Goal: Transaction & Acquisition: Download file/media

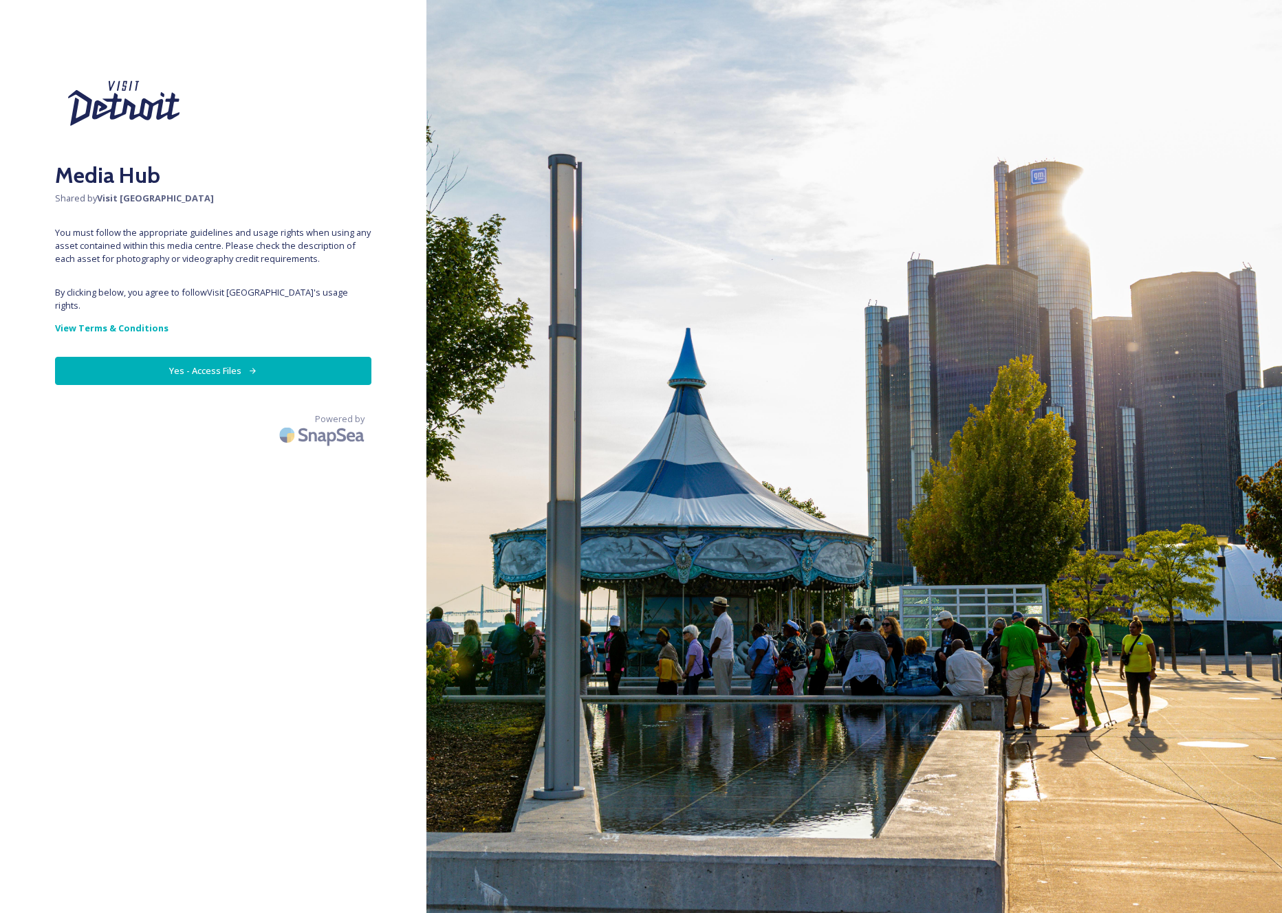
click at [323, 357] on button "Yes - Access Files" at bounding box center [213, 371] width 316 height 28
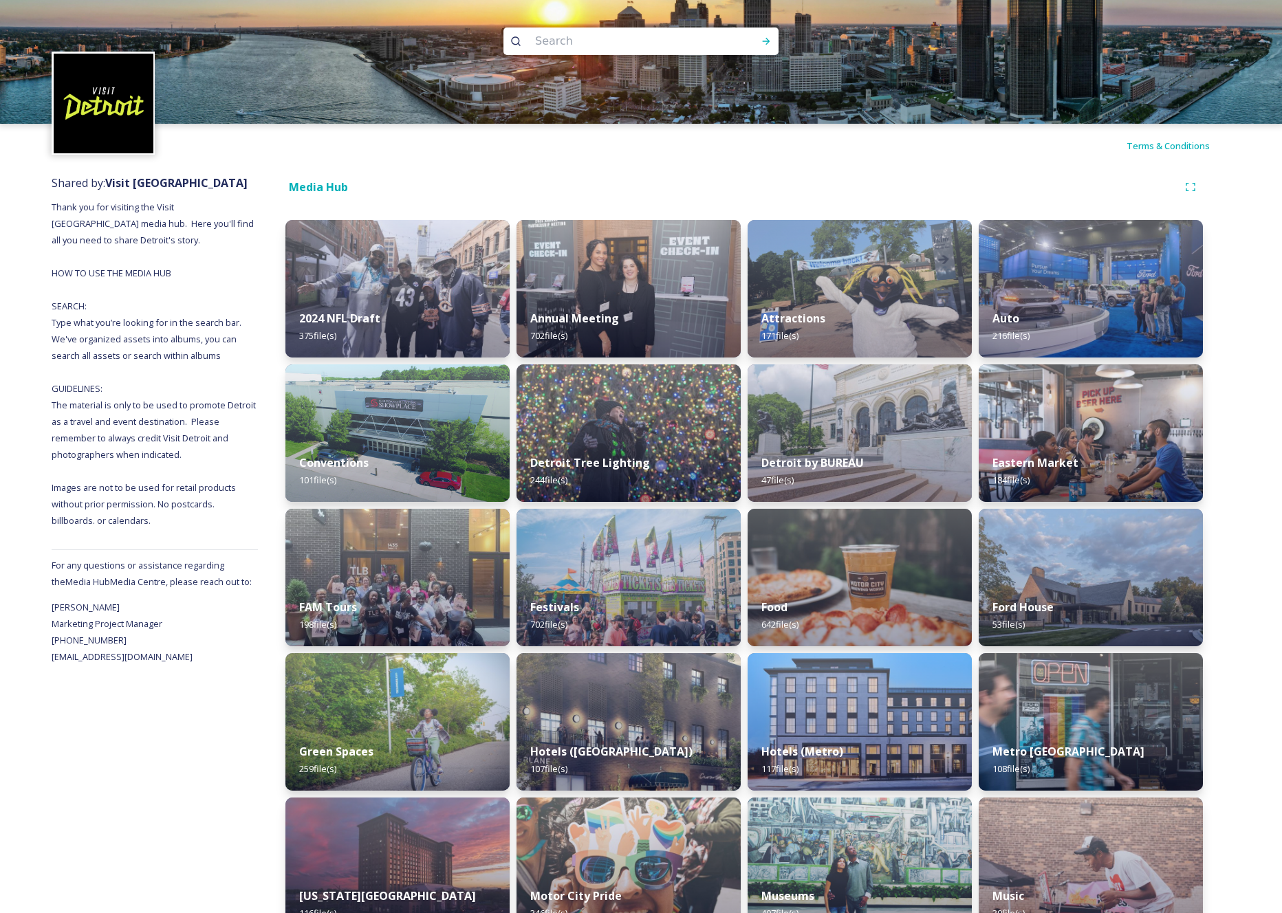
click at [664, 43] on input at bounding box center [622, 41] width 188 height 30
type input "motown"
click at [762, 42] on icon at bounding box center [765, 41] width 11 height 11
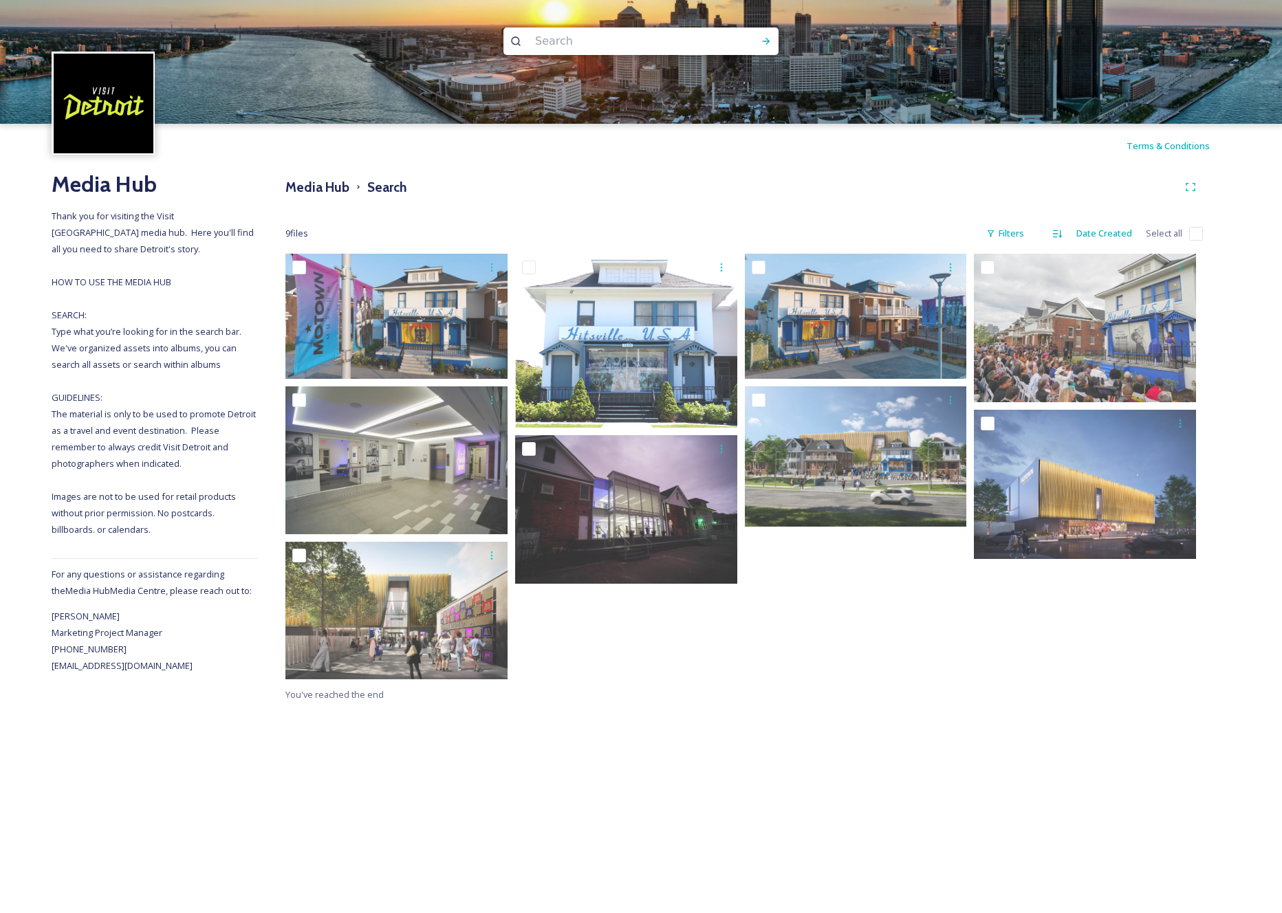
click at [549, 35] on input at bounding box center [622, 41] width 188 height 30
type input "live motown music"
click at [765, 39] on icon at bounding box center [765, 41] width 11 height 11
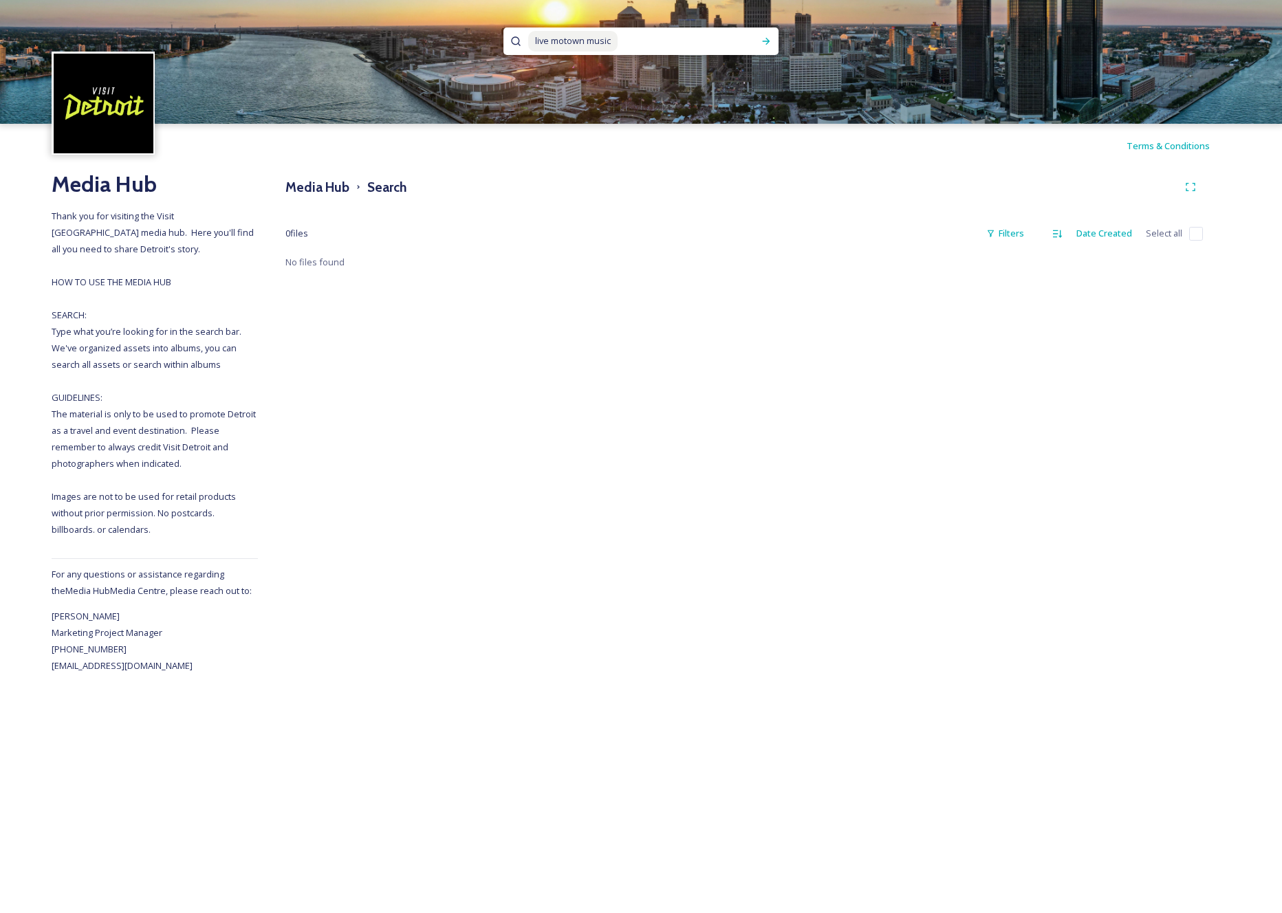
click at [564, 37] on span "live motown music" at bounding box center [572, 41] width 89 height 20
click at [760, 41] on icon at bounding box center [765, 41] width 11 height 11
click at [550, 40] on span "live music" at bounding box center [555, 41] width 54 height 20
click at [762, 39] on icon at bounding box center [765, 41] width 11 height 11
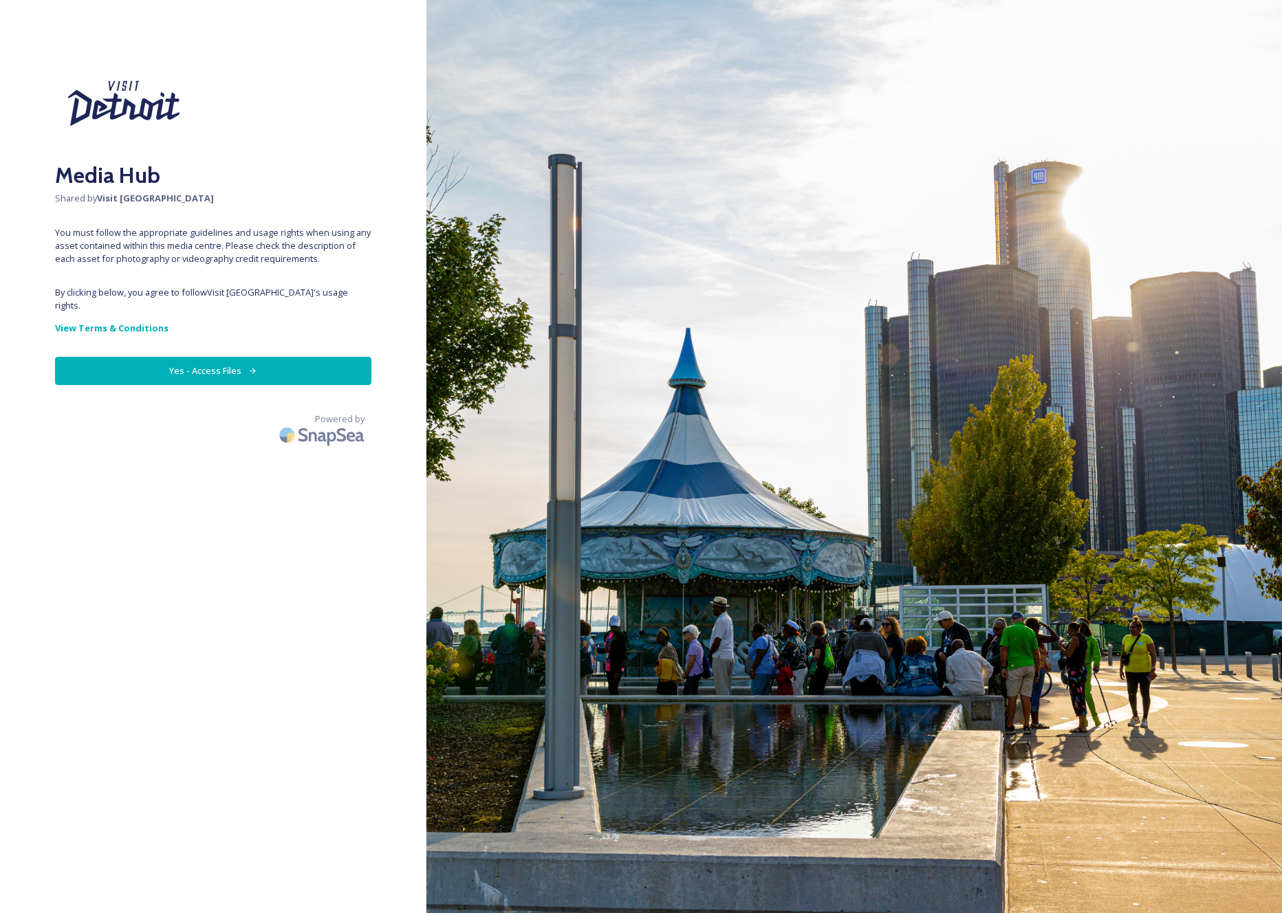
click at [319, 357] on button "Yes - Access Files" at bounding box center [213, 371] width 316 height 28
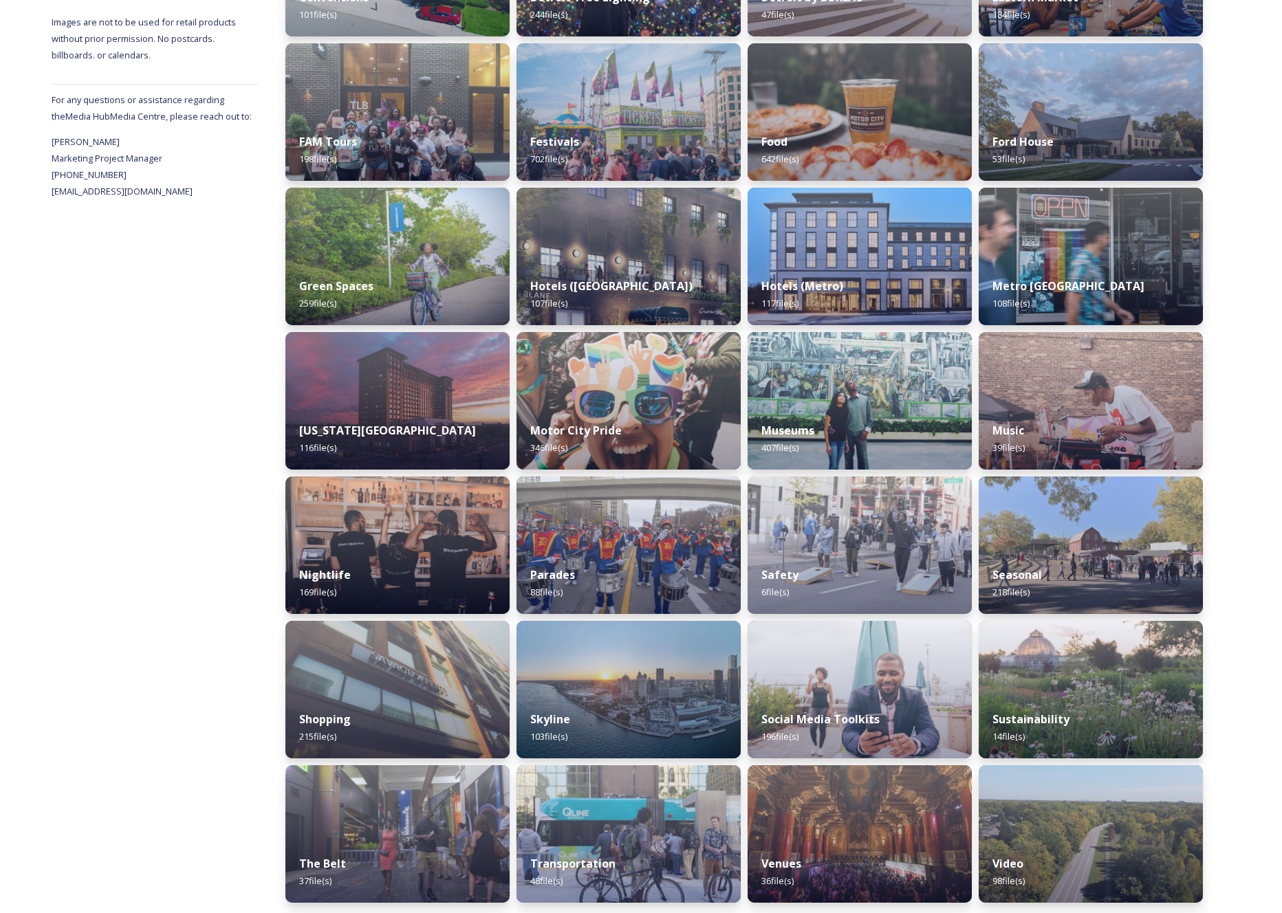
scroll to position [469, 0]
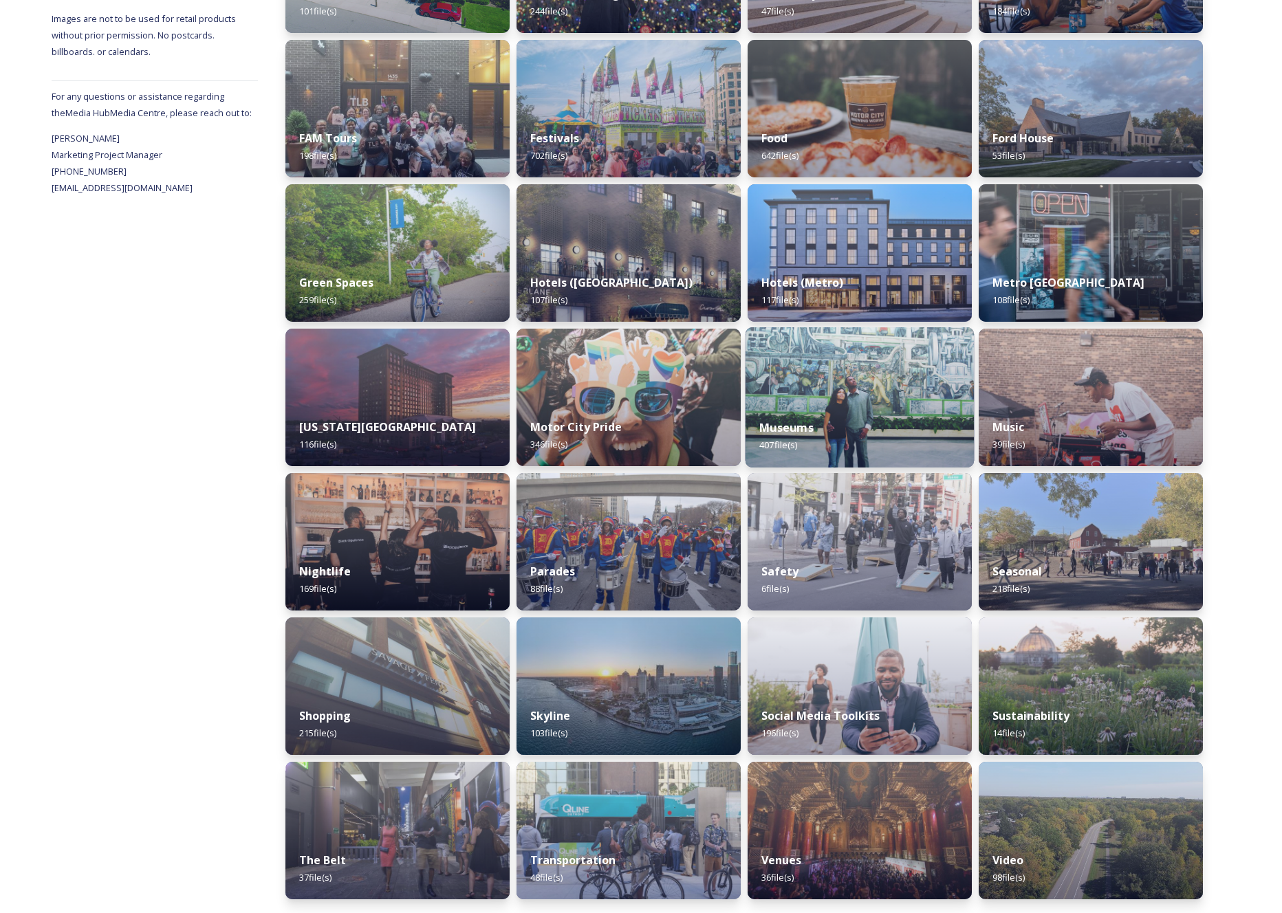
click at [905, 395] on img at bounding box center [859, 397] width 229 height 140
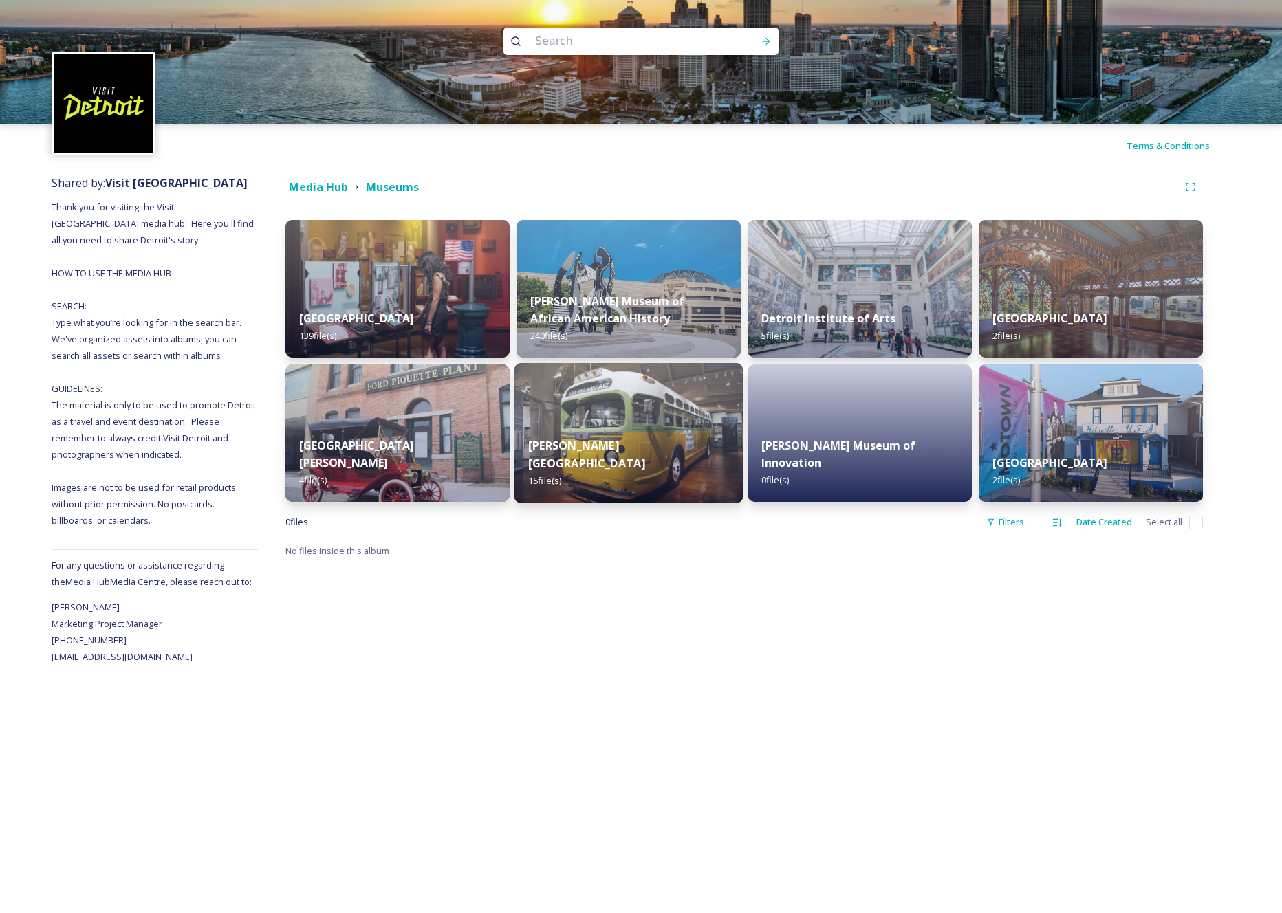
click at [607, 460] on strong "Henry Ford Museum" at bounding box center [586, 454] width 117 height 33
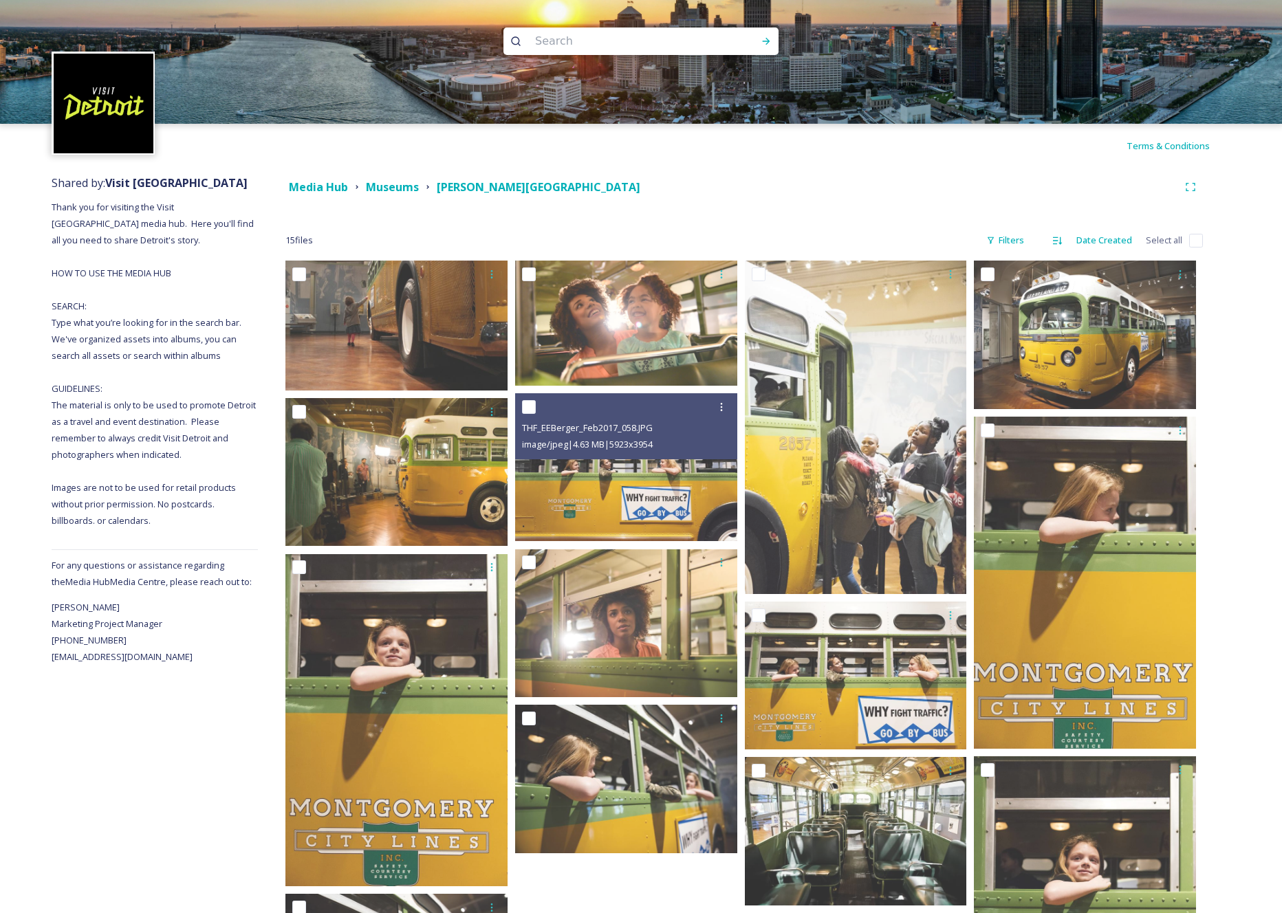
scroll to position [3, 0]
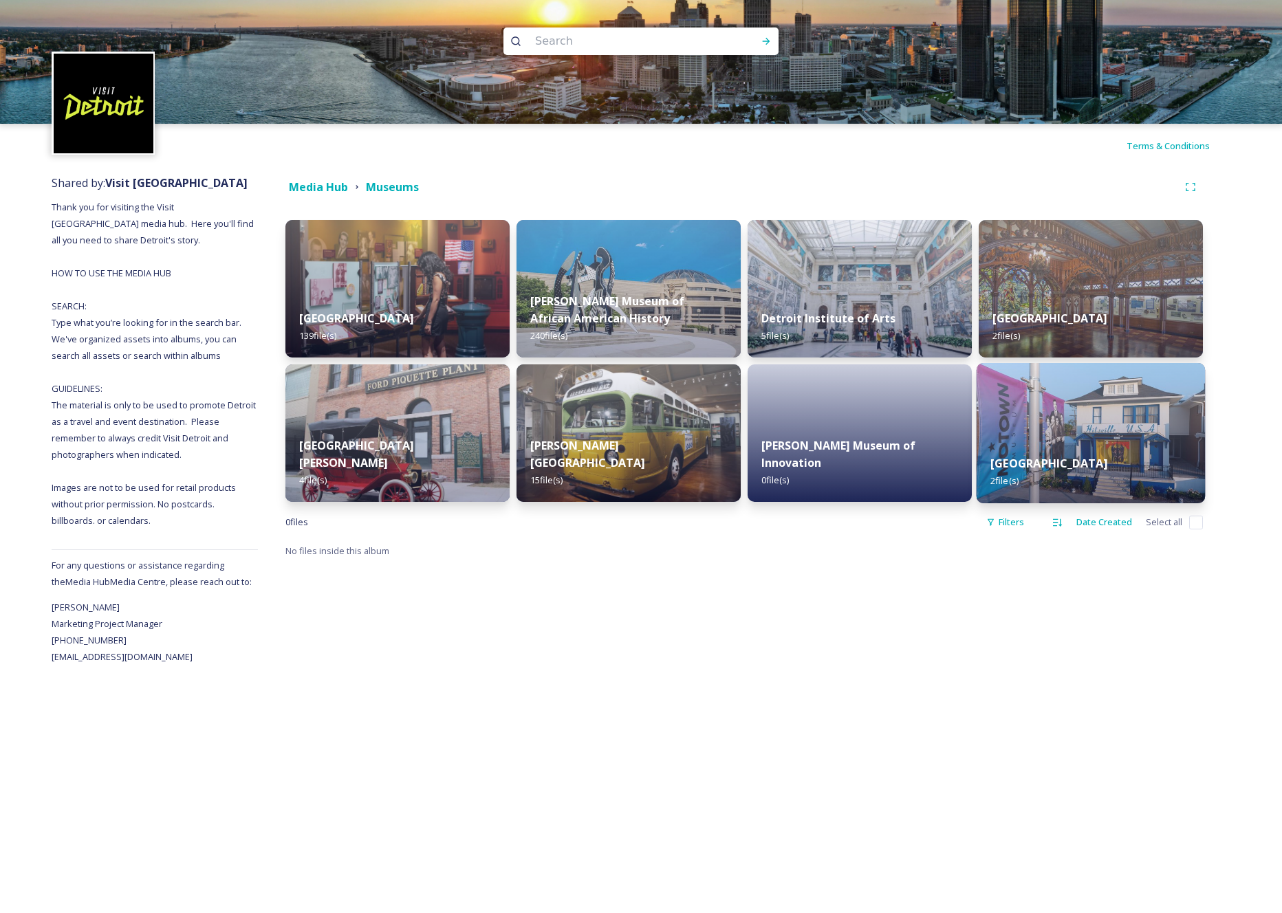
click at [1051, 460] on strong "Motown Museum" at bounding box center [1048, 463] width 117 height 15
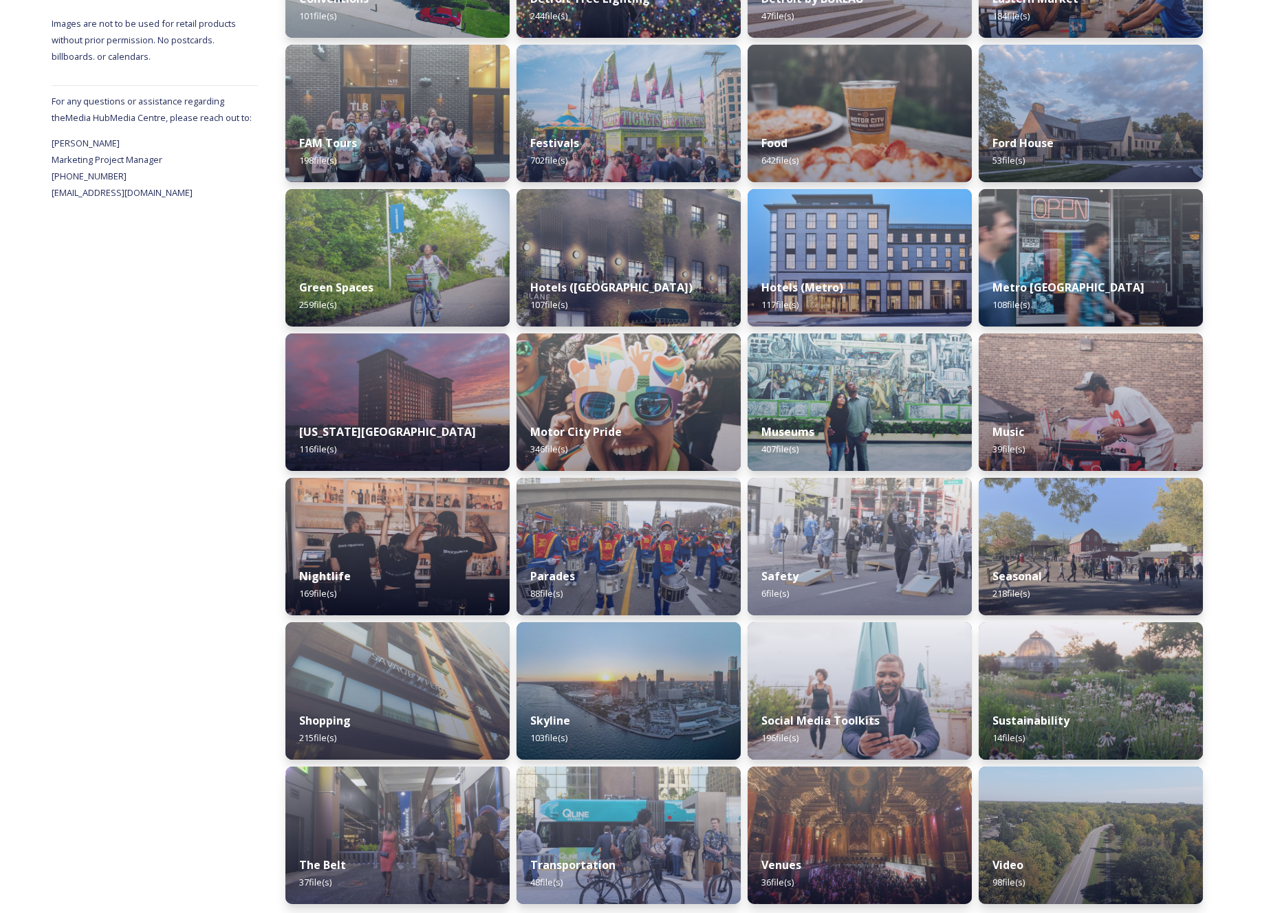
scroll to position [469, 0]
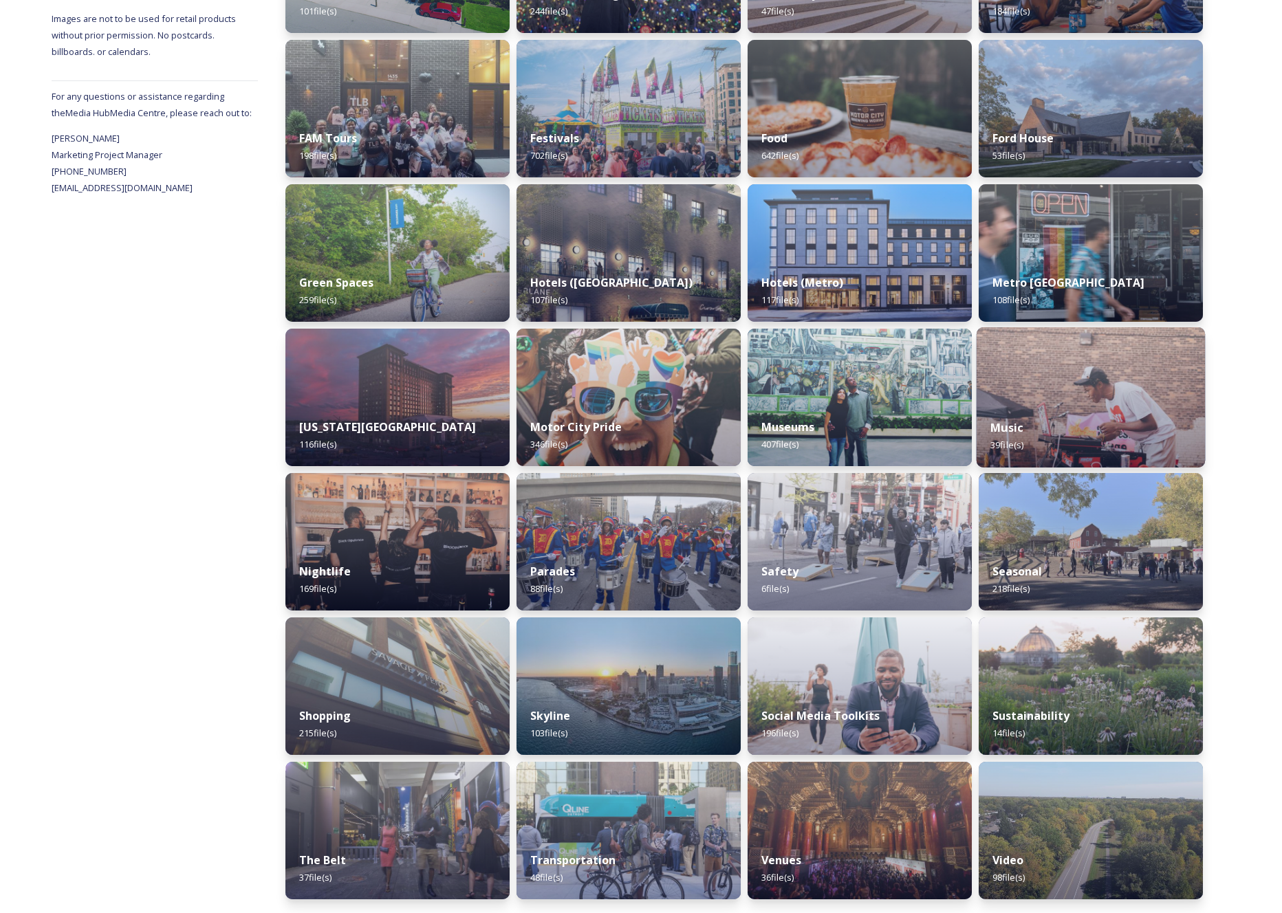
click at [1085, 400] on img at bounding box center [1090, 397] width 229 height 140
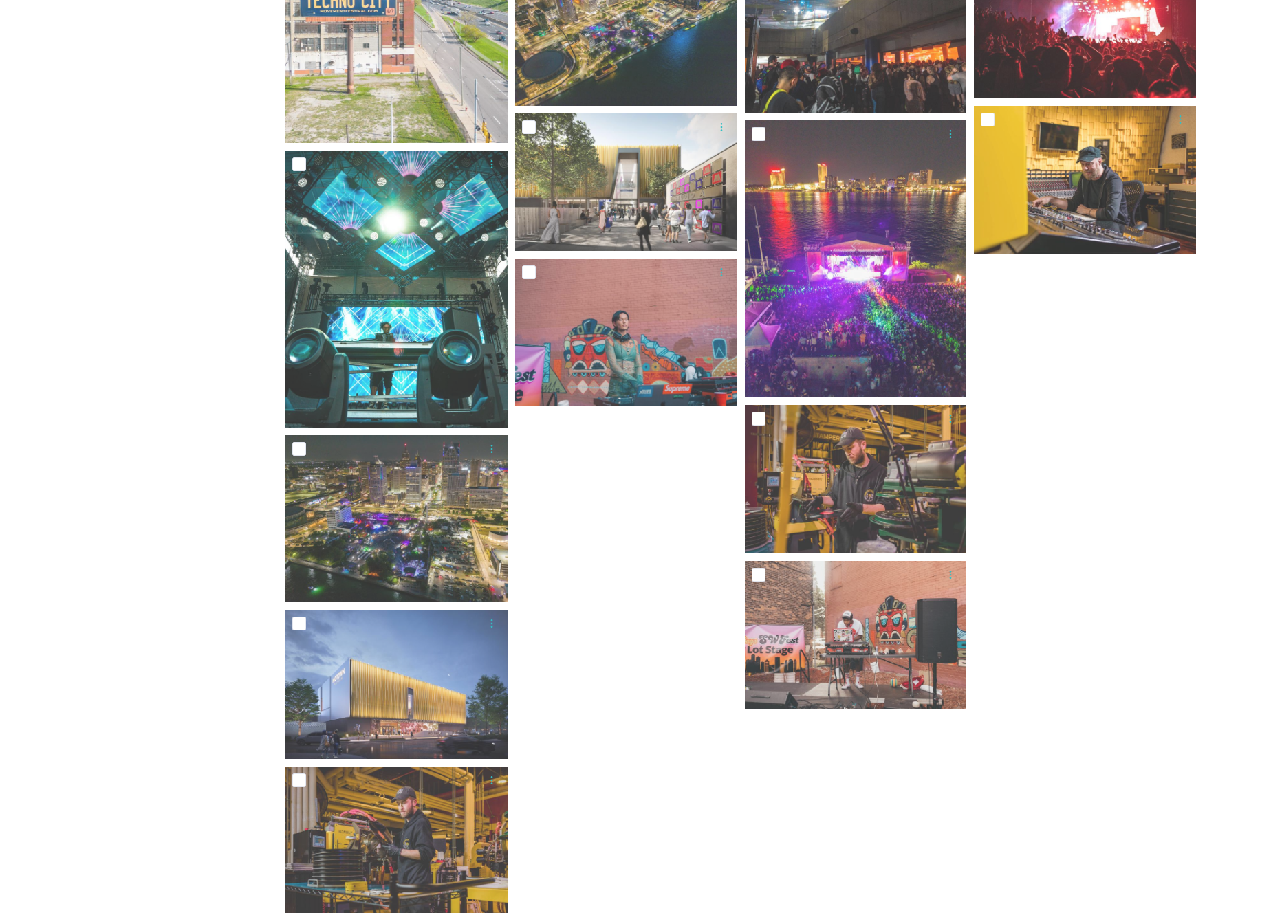
scroll to position [1668, 0]
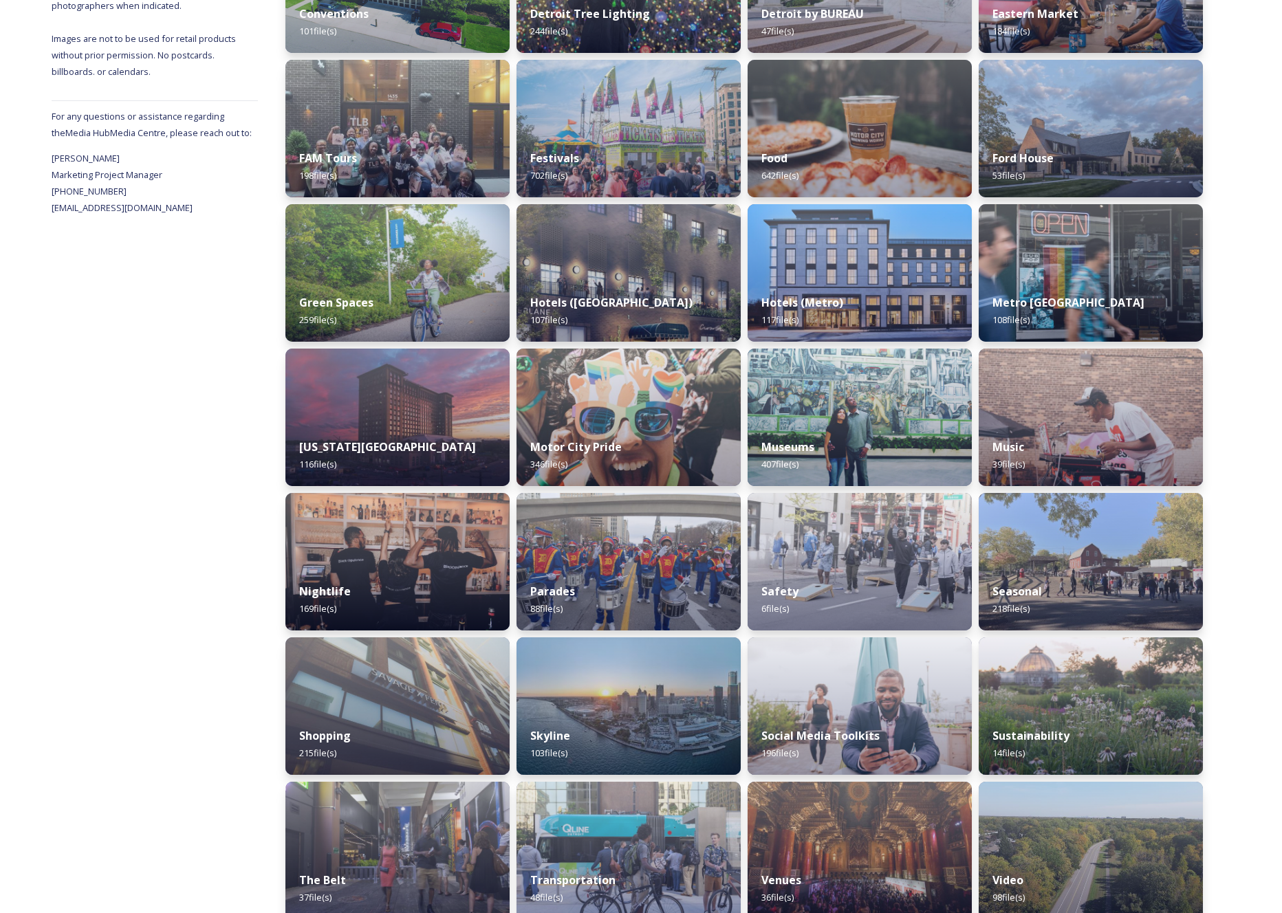
scroll to position [469, 0]
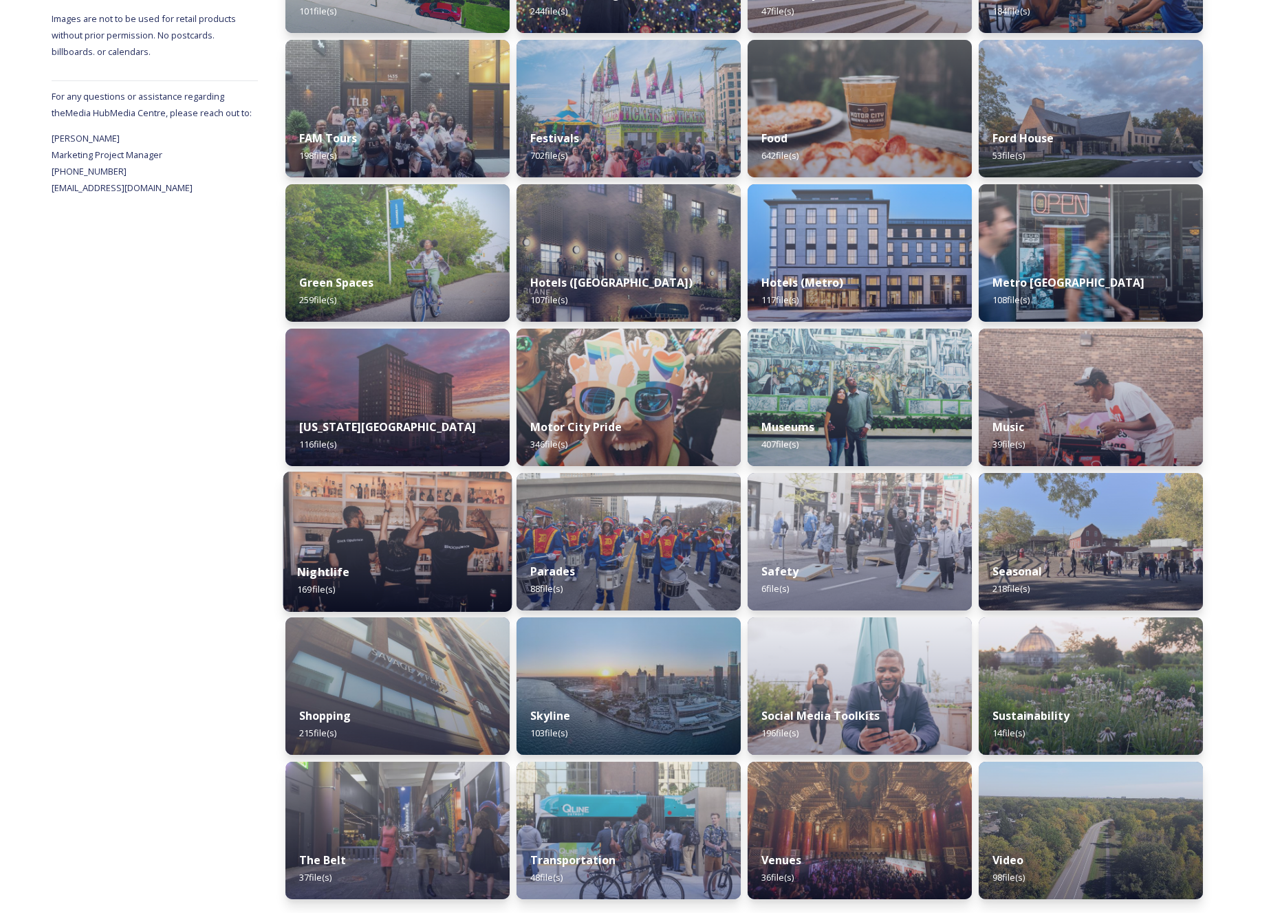
click at [472, 515] on img at bounding box center [397, 542] width 229 height 140
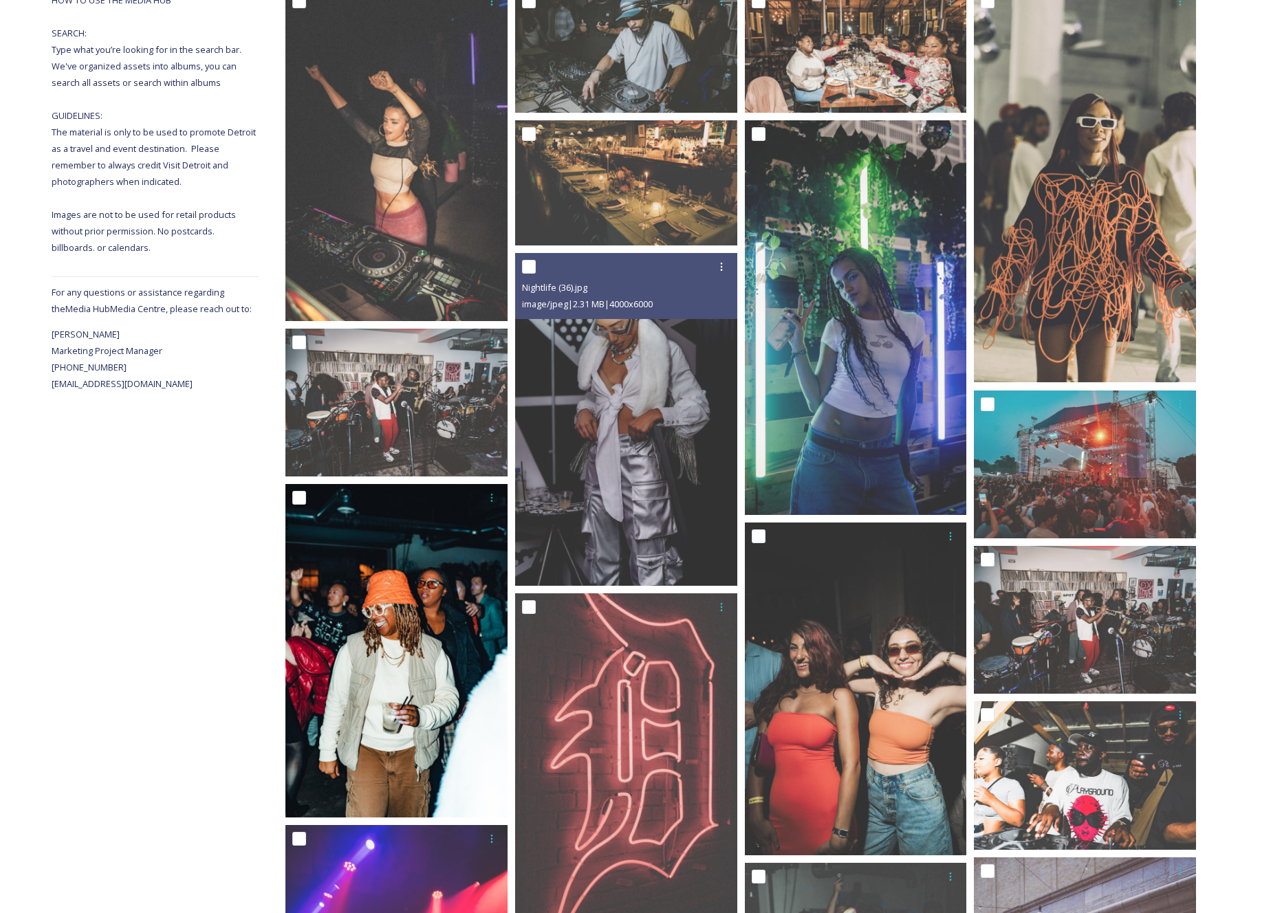
scroll to position [274, 0]
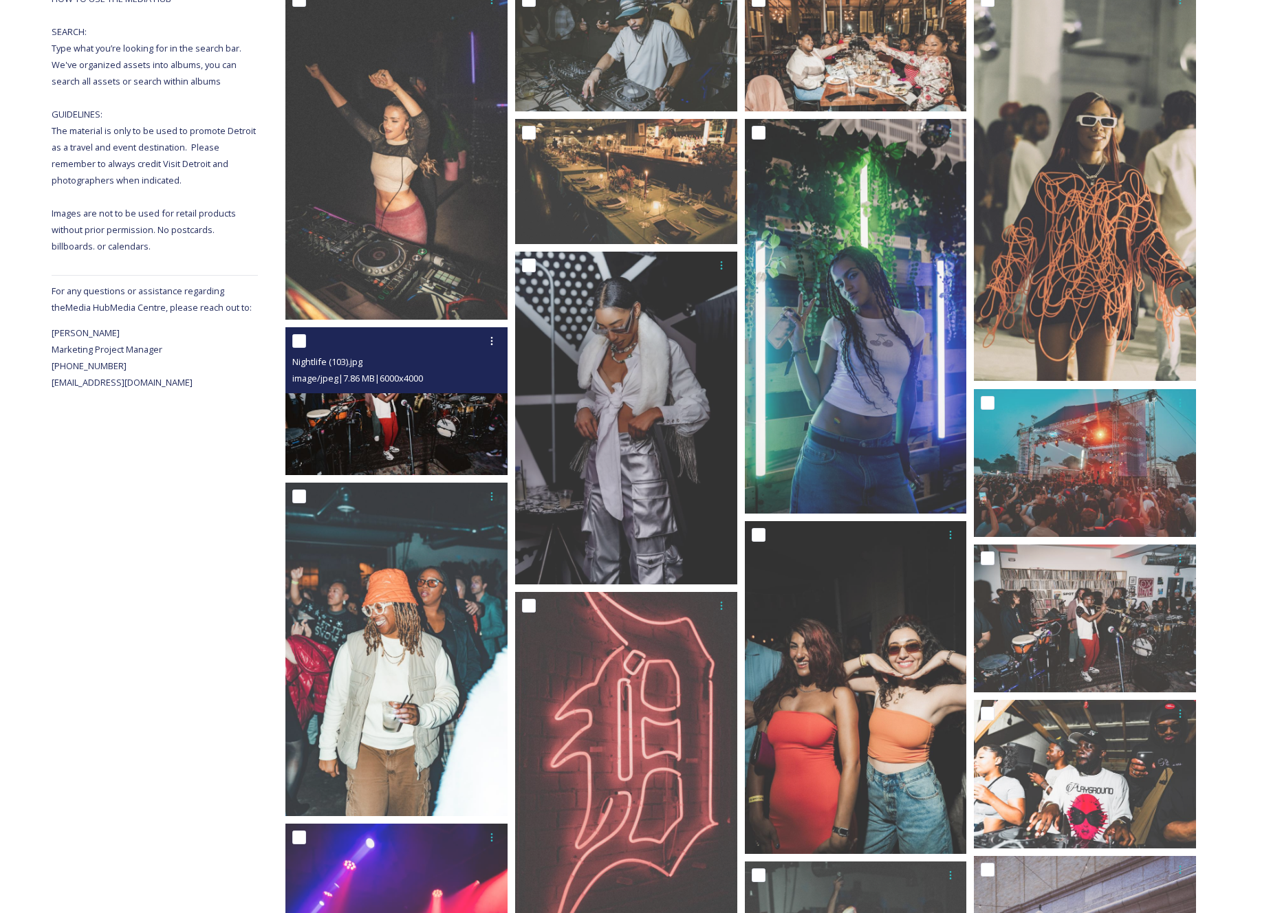
click at [446, 439] on img at bounding box center [396, 401] width 222 height 148
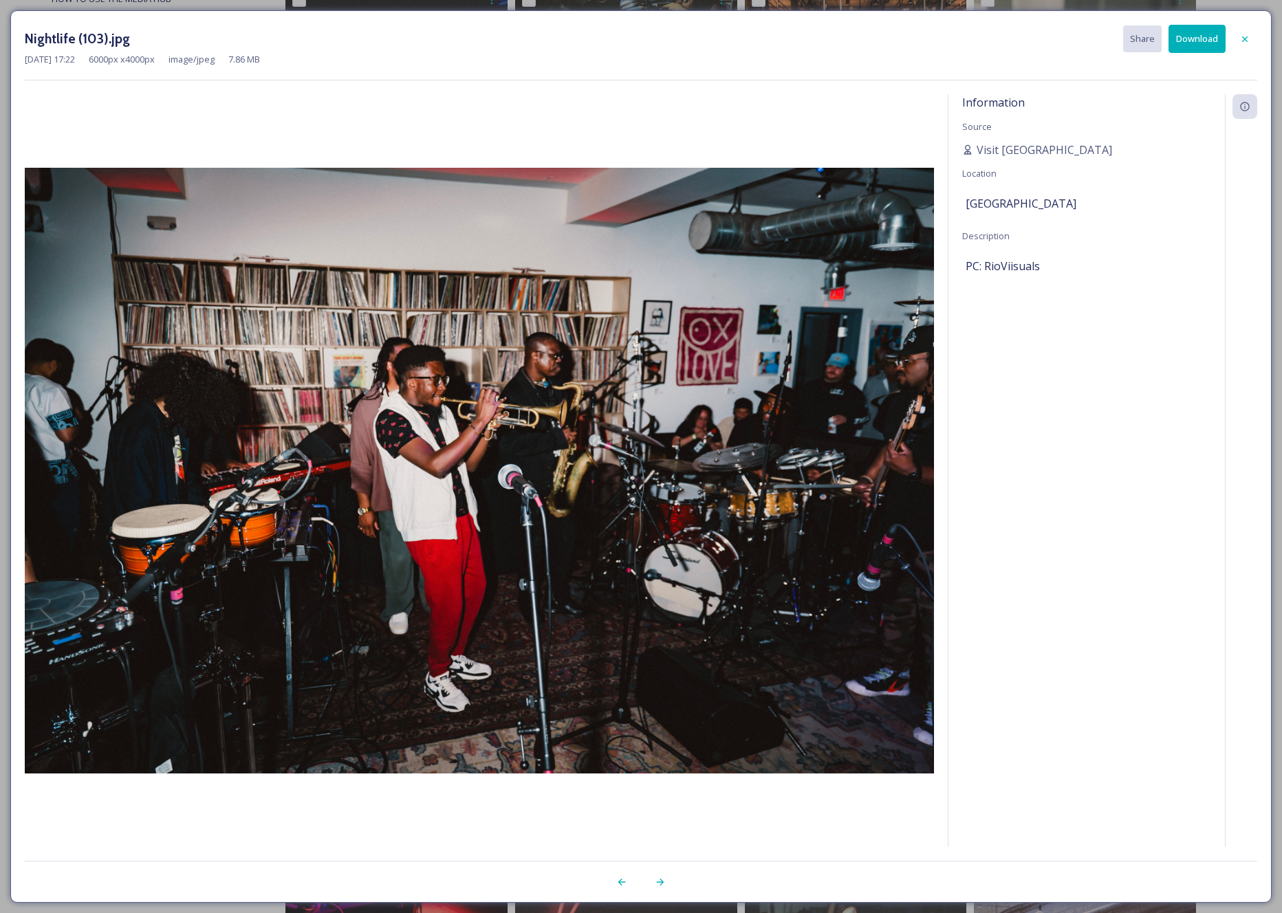
click at [1189, 37] on button "Download" at bounding box center [1196, 39] width 57 height 28
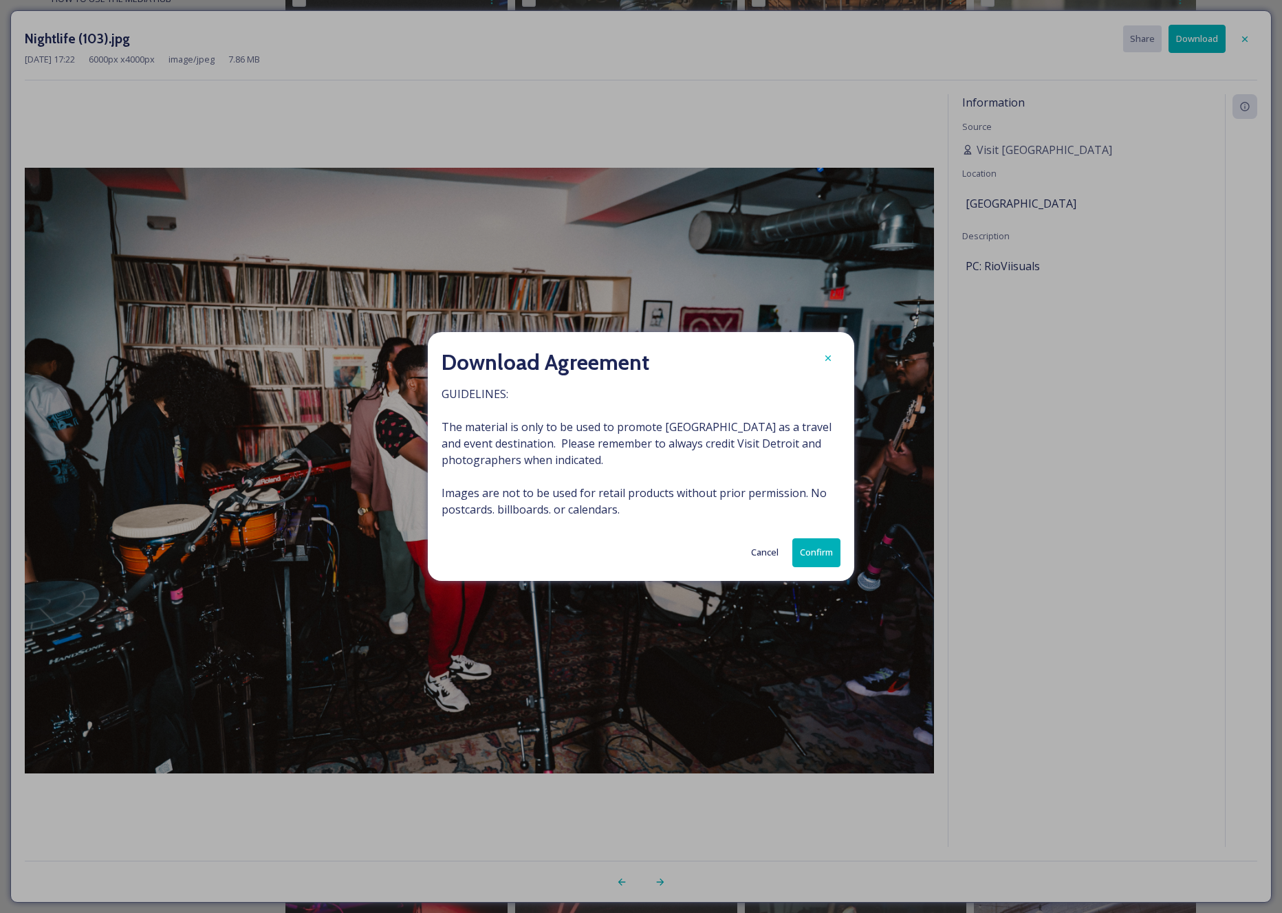
click at [812, 548] on button "Confirm" at bounding box center [816, 552] width 48 height 28
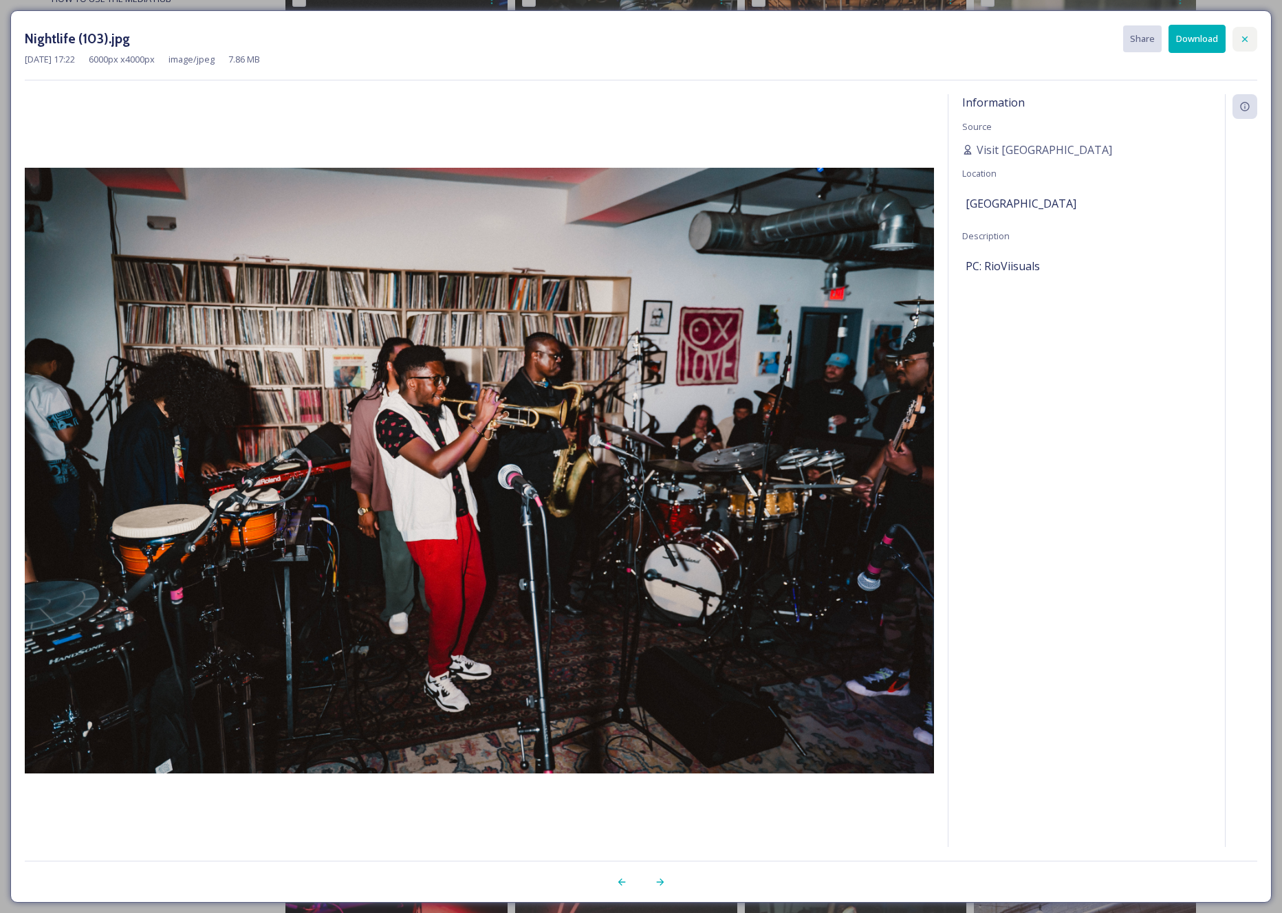
click at [1245, 39] on icon at bounding box center [1244, 39] width 11 height 11
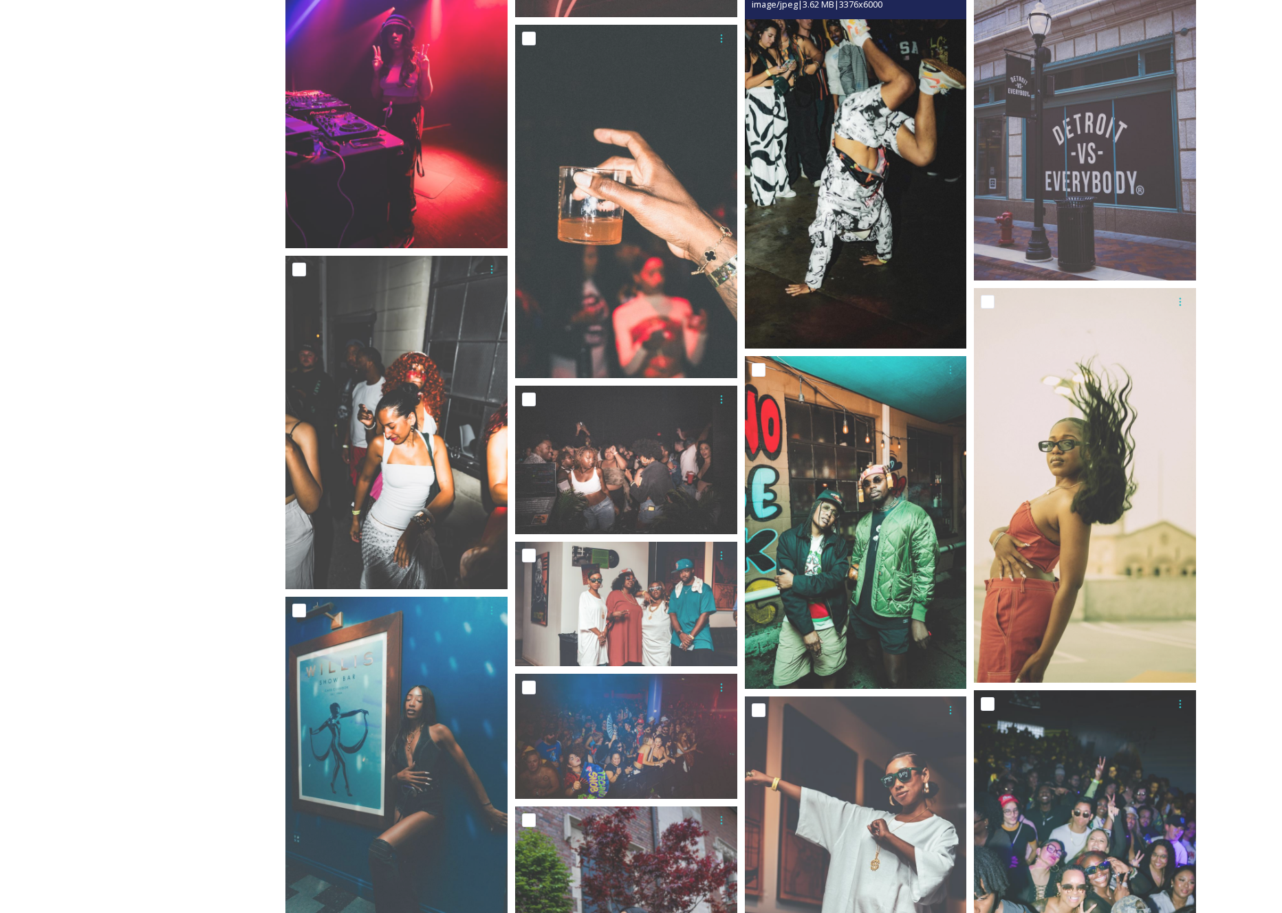
scroll to position [1183, 0]
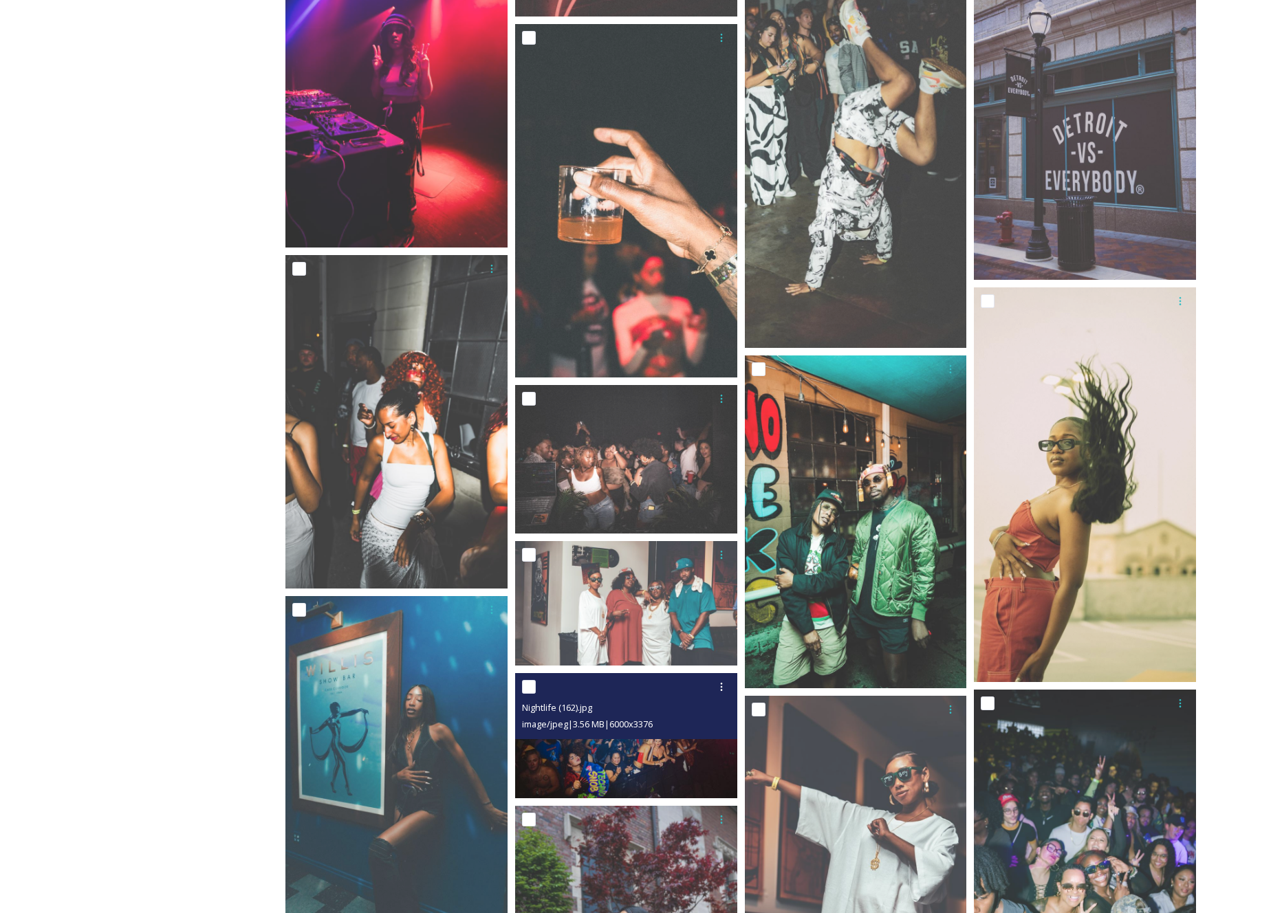
click at [655, 734] on div "Nightlife (162).jpg image/jpeg | 3.56 MB | 6000 x 3376" at bounding box center [626, 706] width 222 height 66
click at [646, 758] on img at bounding box center [626, 735] width 222 height 125
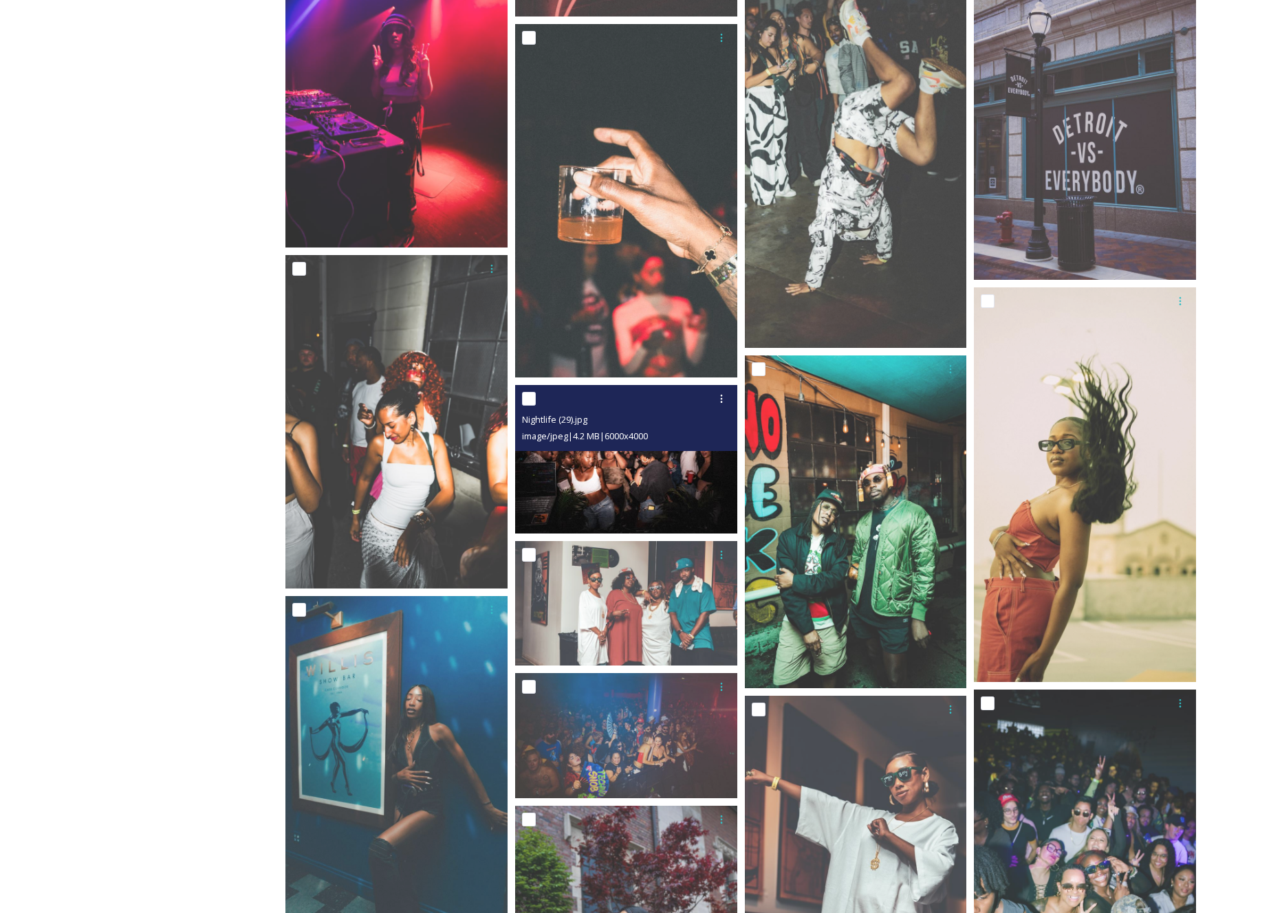
click at [650, 479] on img at bounding box center [626, 459] width 222 height 148
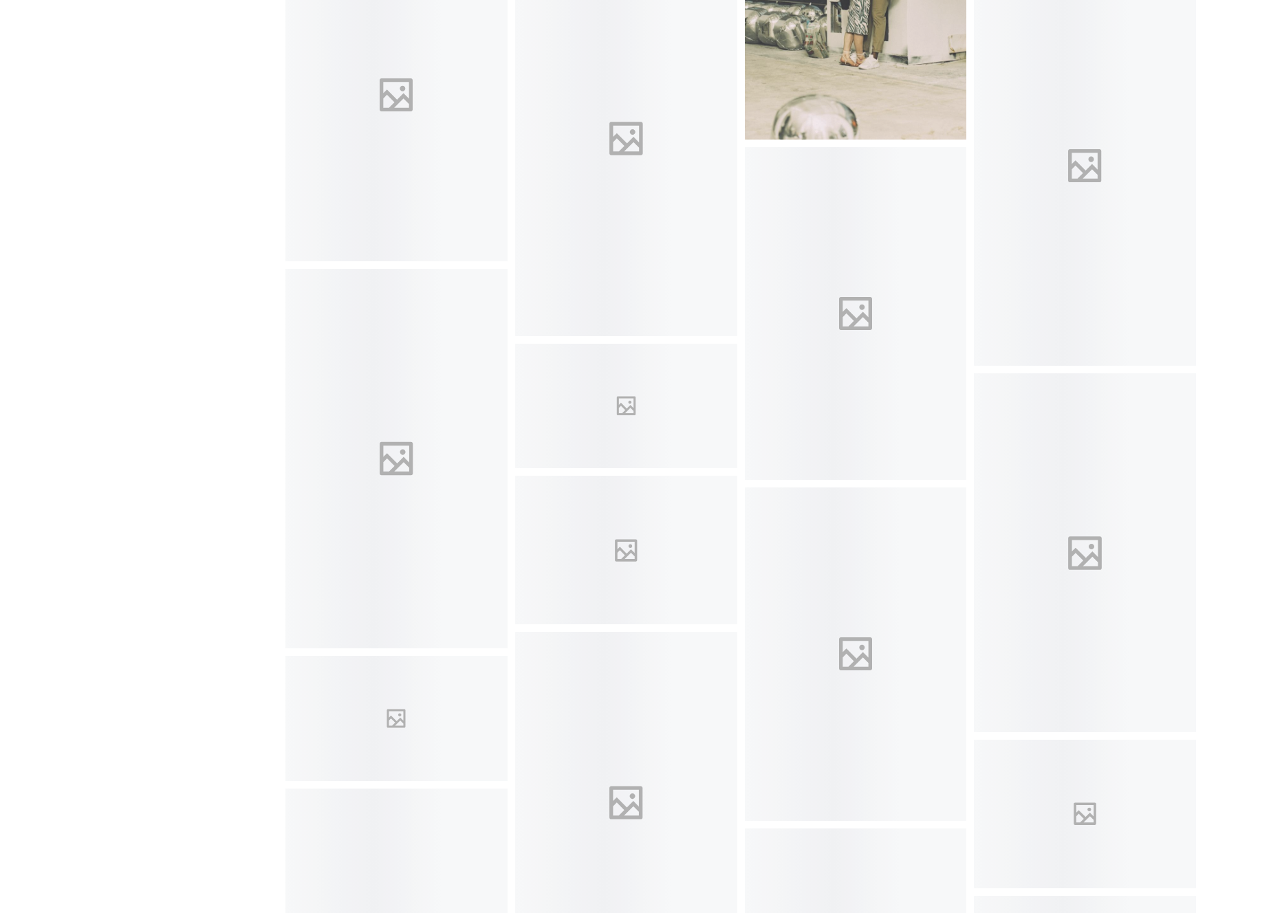
scroll to position [11367, 0]
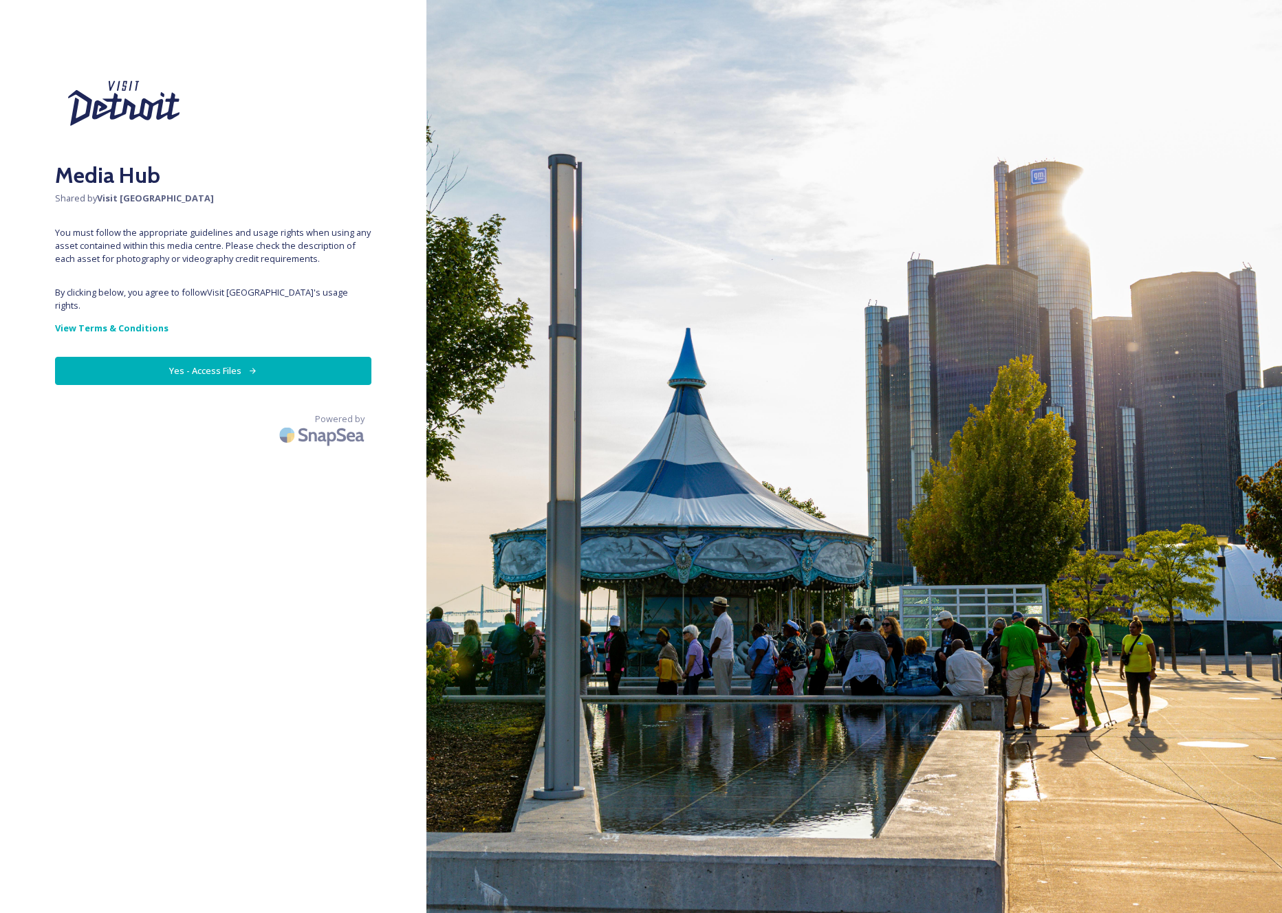
click at [351, 357] on button "Yes - Access Files" at bounding box center [213, 371] width 316 height 28
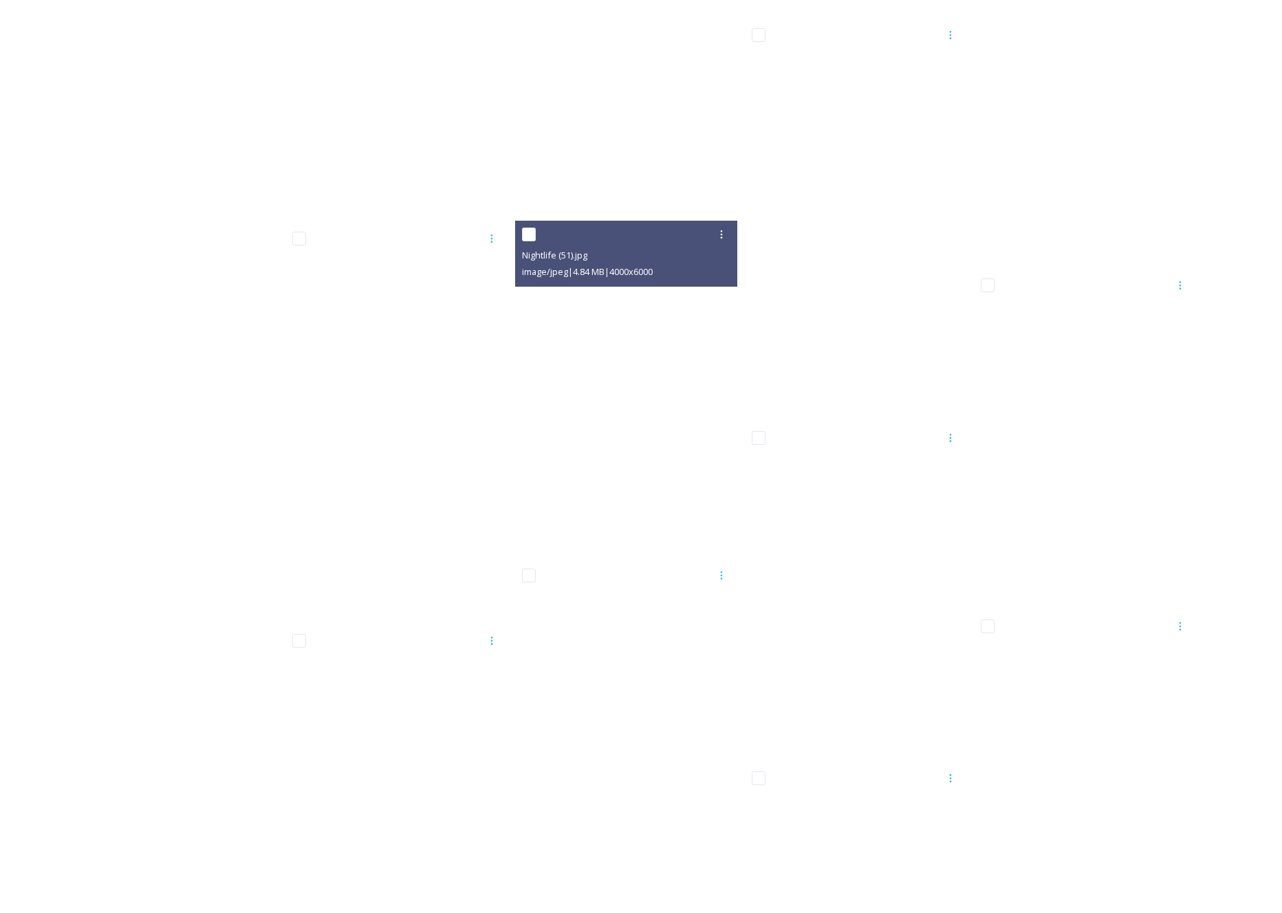
scroll to position [9492, 0]
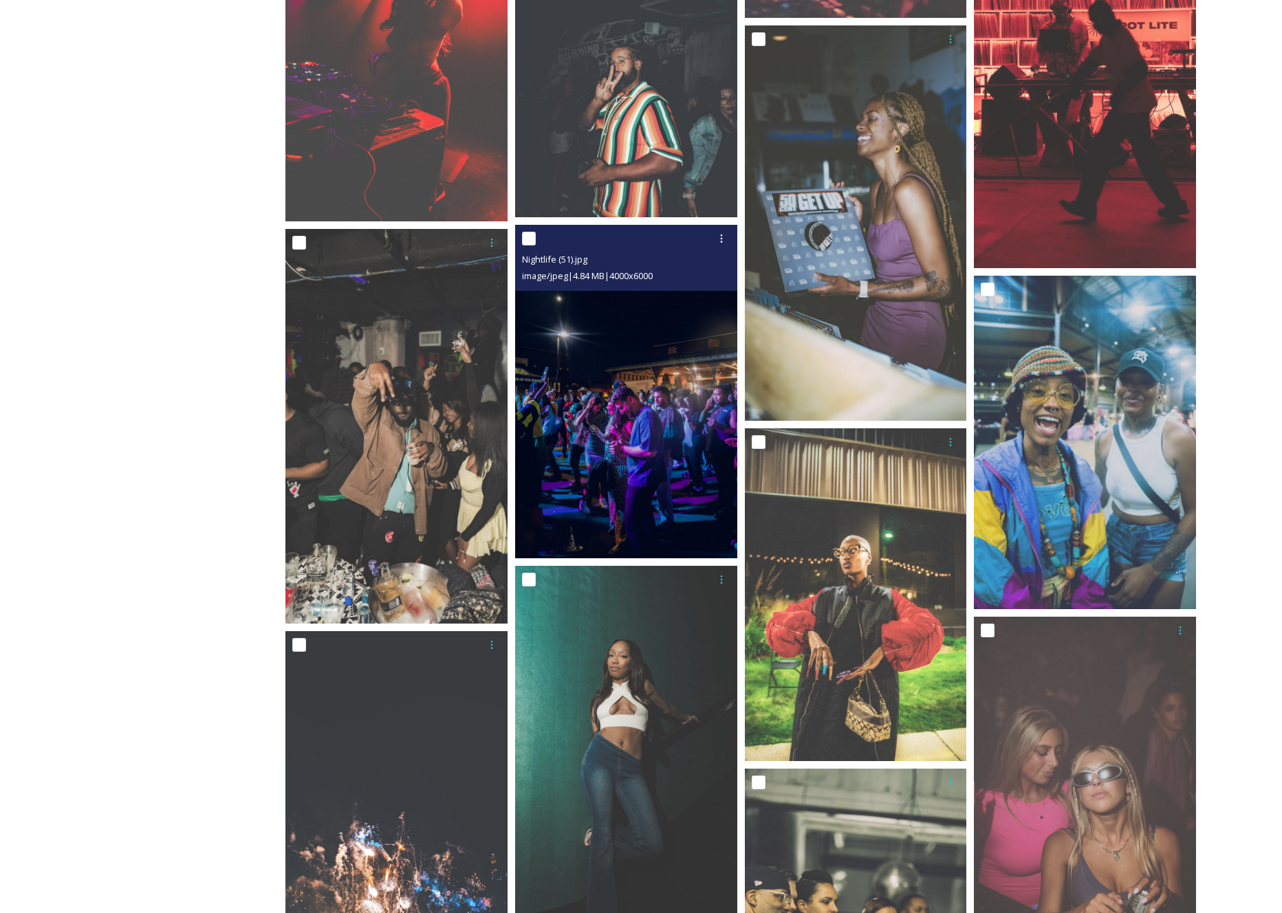
click at [703, 433] on img at bounding box center [626, 391] width 222 height 333
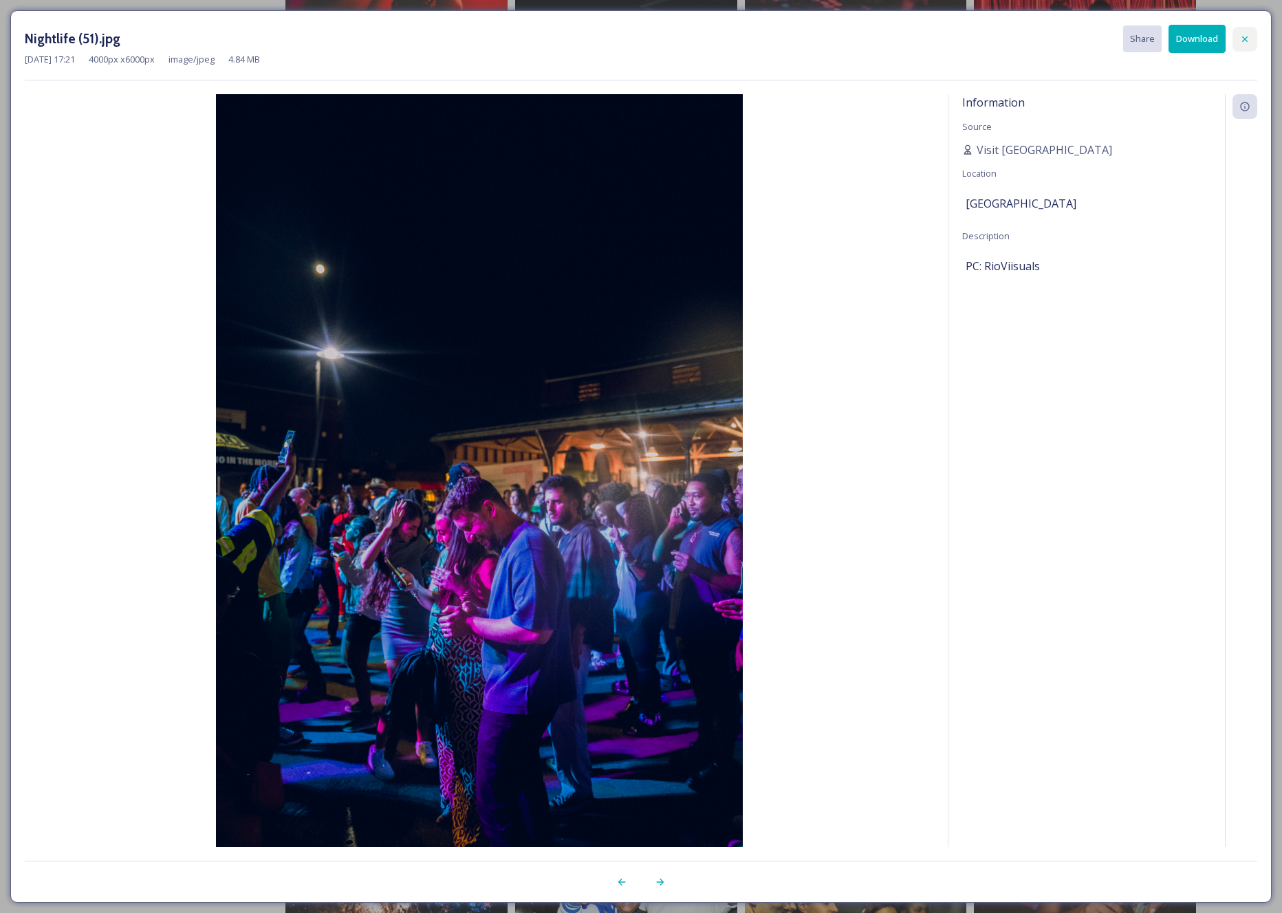
click at [1244, 45] on div at bounding box center [1244, 39] width 25 height 25
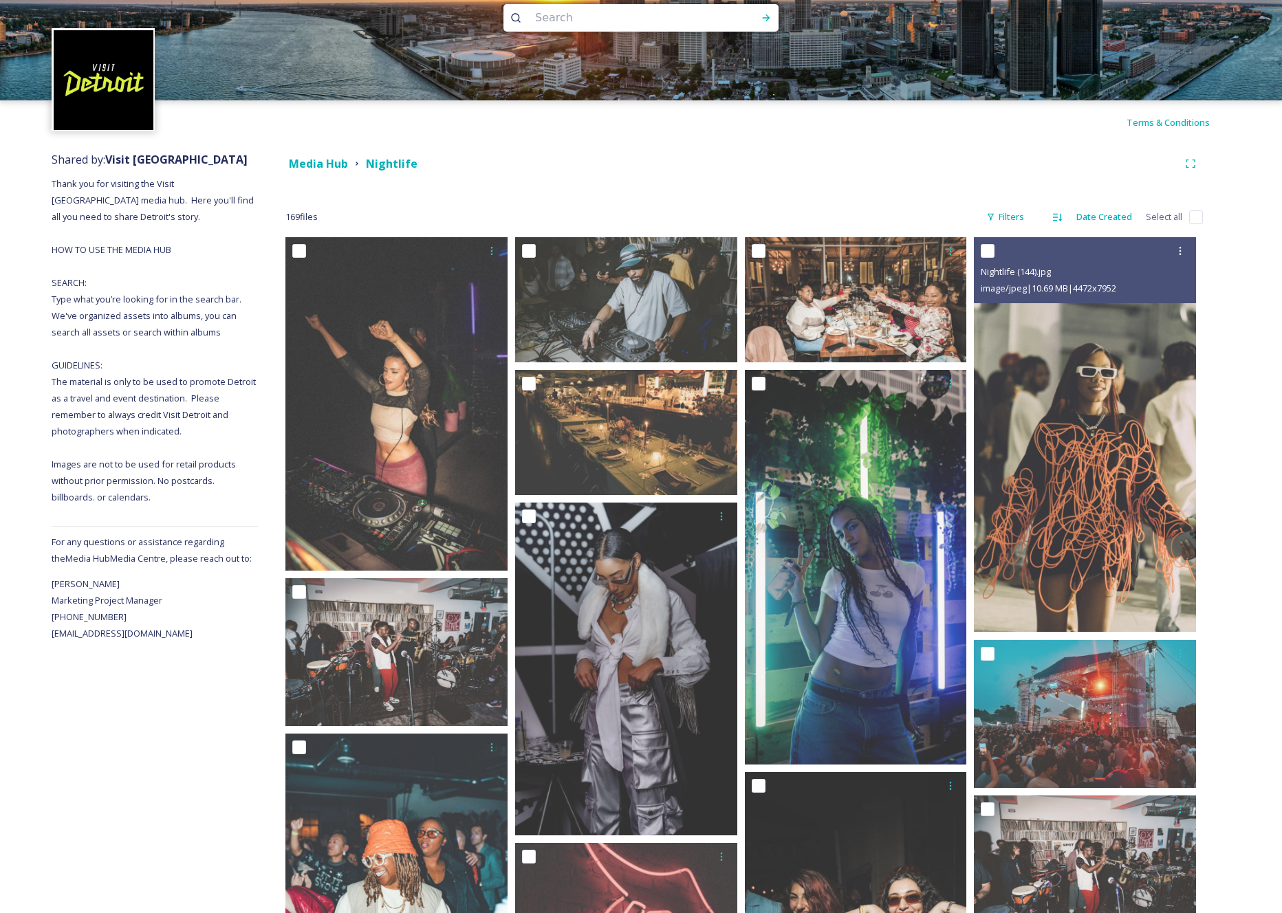
scroll to position [0, 0]
